Goal: Transaction & Acquisition: Purchase product/service

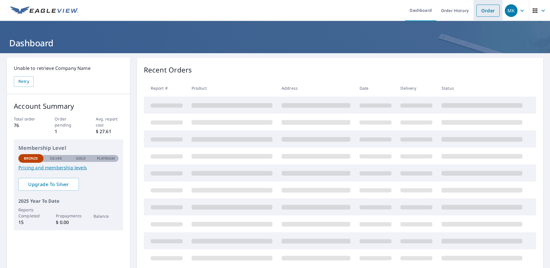
click at [482, 9] on link "Order" at bounding box center [487, 11] width 23 height 12
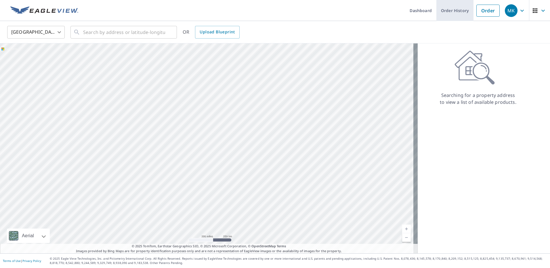
click at [452, 7] on link "Order History" at bounding box center [454, 10] width 37 height 21
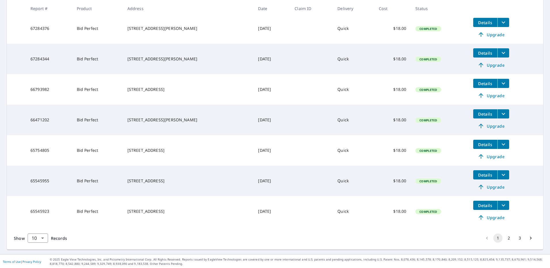
scroll to position [207, 0]
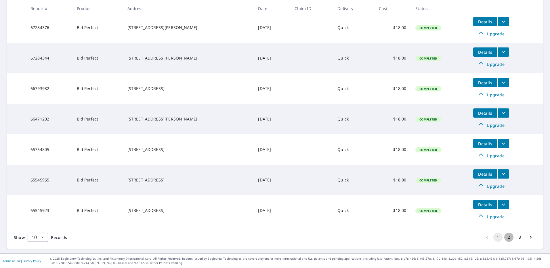
click at [505, 236] on button "2" at bounding box center [508, 237] width 9 height 9
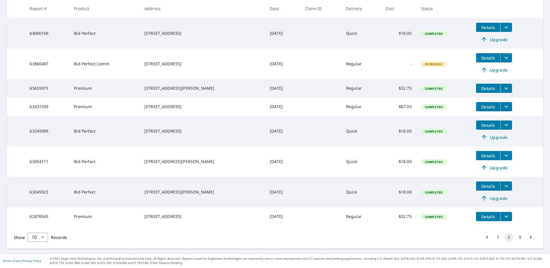
scroll to position [173, 0]
click at [515, 238] on button "3" at bounding box center [519, 237] width 9 height 9
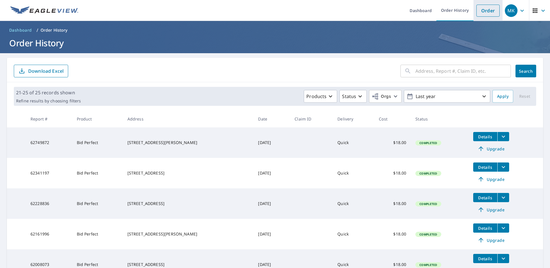
click at [478, 8] on link "Order" at bounding box center [487, 11] width 23 height 12
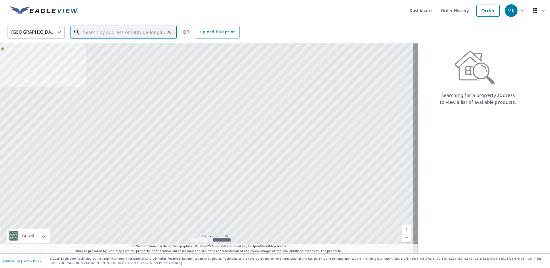
click at [104, 33] on input "text" at bounding box center [124, 32] width 82 height 16
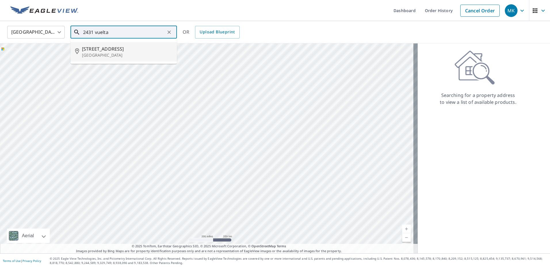
click at [113, 51] on span "[STREET_ADDRESS]" at bounding box center [127, 48] width 90 height 7
type input "[STREET_ADDRESS]"
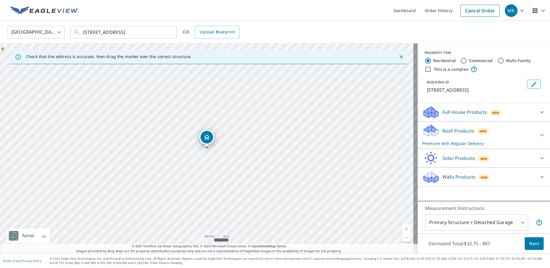
click at [454, 134] on p "Roof Products" at bounding box center [458, 130] width 32 height 7
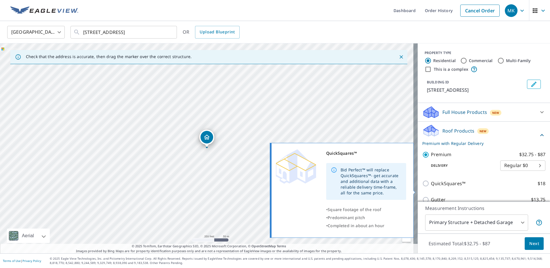
click at [422, 187] on input "QuickSquares™ $18" at bounding box center [426, 183] width 9 height 7
checkbox input "true"
checkbox input "false"
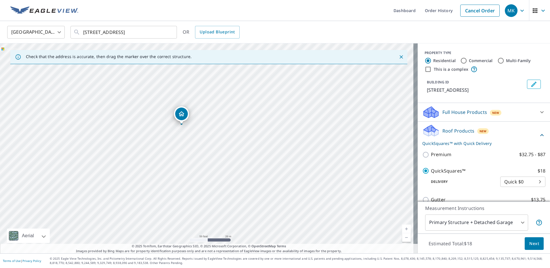
drag, startPoint x: 167, startPoint y: 156, endPoint x: 269, endPoint y: 156, distance: 101.8
click at [269, 156] on div "[STREET_ADDRESS]" at bounding box center [209, 148] width 418 height 210
drag, startPoint x: 248, startPoint y: 150, endPoint x: 255, endPoint y: 151, distance: 7.5
click at [255, 151] on div "[STREET_ADDRESS]" at bounding box center [209, 148] width 418 height 210
click at [532, 242] on span "Next" at bounding box center [534, 243] width 10 height 7
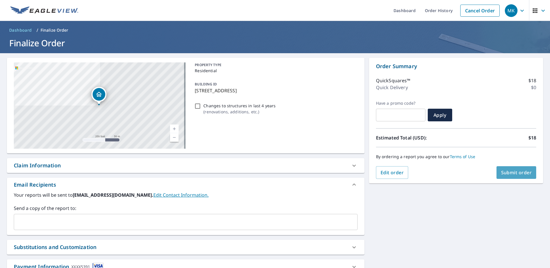
click at [513, 171] on span "Submit order" at bounding box center [516, 172] width 31 height 6
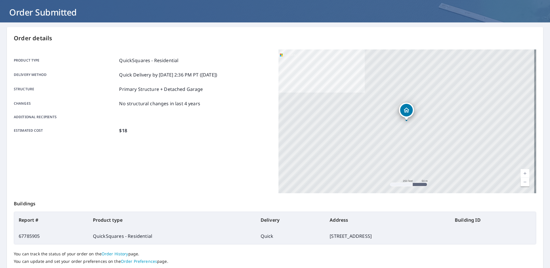
scroll to position [70, 0]
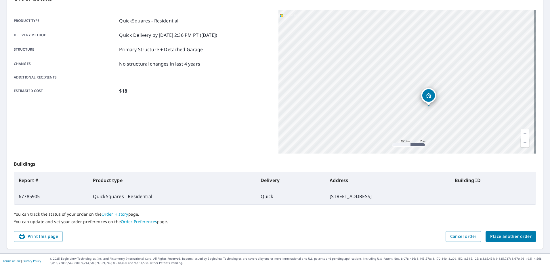
drag, startPoint x: 405, startPoint y: 84, endPoint x: 378, endPoint y: 143, distance: 64.8
click at [314, 174] on div "Order details Product type QuickSquares - Residential Delivery method Quick Del…" at bounding box center [275, 117] width 536 height 261
drag, startPoint x: 415, startPoint y: 68, endPoint x: 336, endPoint y: 141, distance: 108.3
click at [336, 141] on div "[STREET_ADDRESS]" at bounding box center [407, 82] width 258 height 144
drag, startPoint x: 386, startPoint y: 89, endPoint x: 277, endPoint y: 52, distance: 115.5
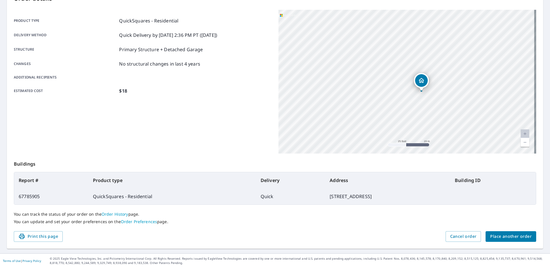
click at [278, 52] on div "[STREET_ADDRESS]" at bounding box center [407, 82] width 258 height 144
drag, startPoint x: 457, startPoint y: 59, endPoint x: 287, endPoint y: 36, distance: 171.5
click at [287, 36] on div "[STREET_ADDRESS]" at bounding box center [407, 82] width 258 height 144
drag, startPoint x: 440, startPoint y: 80, endPoint x: 357, endPoint y: 59, distance: 85.7
click at [357, 59] on div "[STREET_ADDRESS]" at bounding box center [407, 82] width 258 height 144
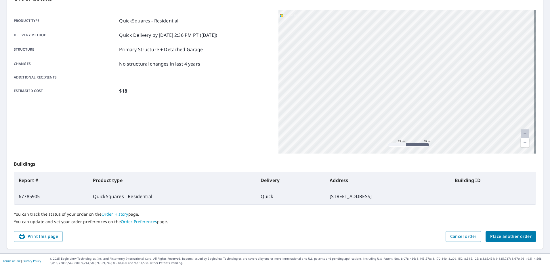
drag, startPoint x: 375, startPoint y: 54, endPoint x: 373, endPoint y: 123, distance: 69.4
click at [373, 123] on div "[STREET_ADDRESS]" at bounding box center [407, 82] width 258 height 144
drag, startPoint x: 391, startPoint y: 62, endPoint x: 381, endPoint y: 97, distance: 36.5
click at [387, 135] on div "[STREET_ADDRESS]" at bounding box center [407, 82] width 258 height 144
drag, startPoint x: 385, startPoint y: 66, endPoint x: 375, endPoint y: 101, distance: 36.5
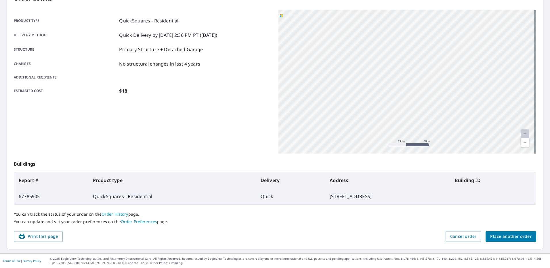
click at [375, 101] on div "[STREET_ADDRESS]" at bounding box center [407, 82] width 258 height 144
drag, startPoint x: 413, startPoint y: 115, endPoint x: 373, endPoint y: 36, distance: 88.4
click at [373, 37] on div "[STREET_ADDRESS]" at bounding box center [407, 82] width 258 height 144
drag, startPoint x: 461, startPoint y: 66, endPoint x: 327, endPoint y: 117, distance: 144.1
click at [327, 117] on div "[STREET_ADDRESS]" at bounding box center [407, 82] width 258 height 144
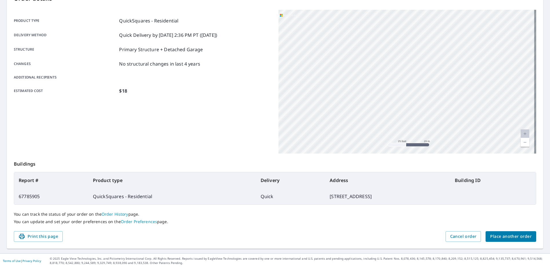
drag, startPoint x: 304, startPoint y: 85, endPoint x: 435, endPoint y: 81, distance: 131.0
click at [435, 81] on div "[STREET_ADDRESS]" at bounding box center [407, 82] width 258 height 144
drag, startPoint x: 379, startPoint y: 114, endPoint x: 406, endPoint y: 70, distance: 51.8
click at [387, 71] on div "[STREET_ADDRESS]" at bounding box center [407, 82] width 258 height 144
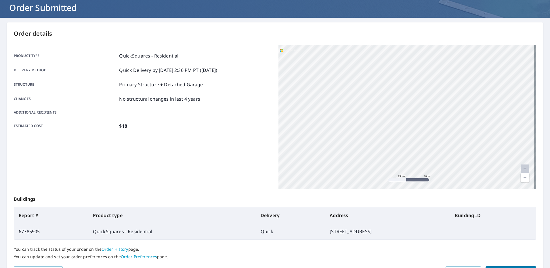
scroll to position [0, 0]
